Goal: Navigation & Orientation: Find specific page/section

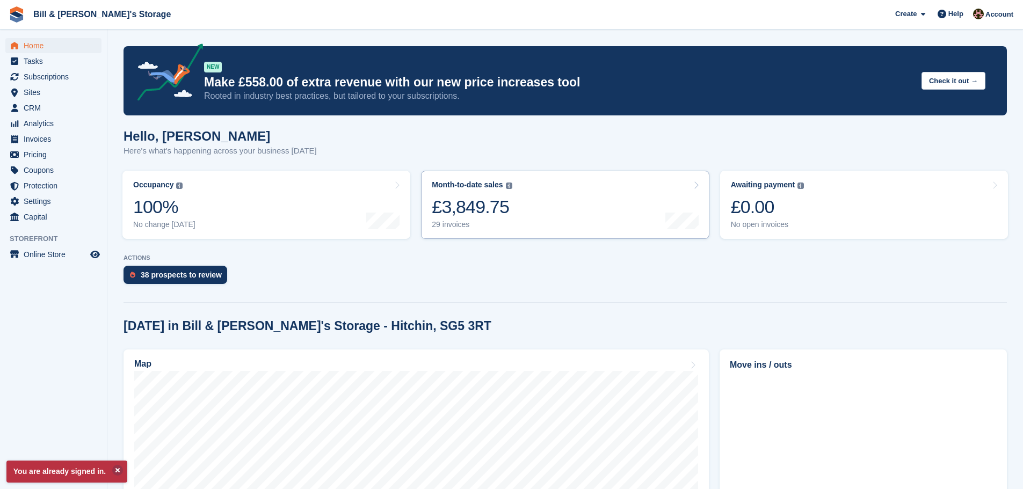
click at [589, 222] on link "Month-to-date sales The sum of all finalised invoices generated this month to d…" at bounding box center [565, 205] width 288 height 68
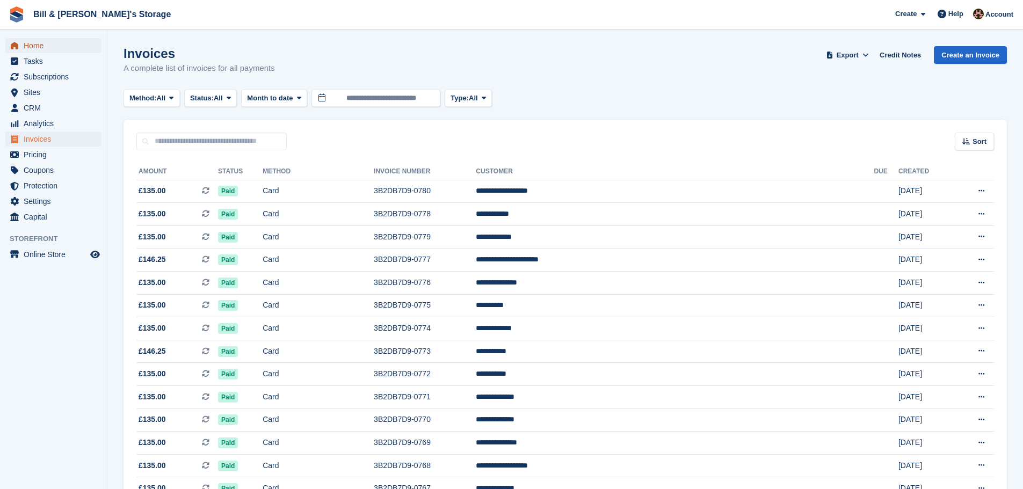
click at [37, 44] on span "Home" at bounding box center [56, 45] width 64 height 15
